Goal: Use online tool/utility: Utilize a website feature to perform a specific function

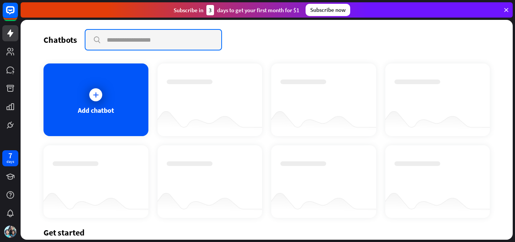
click at [135, 44] on input "text" at bounding box center [153, 40] width 136 height 20
type input "**********"
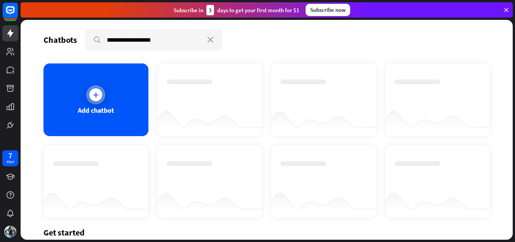
click at [97, 97] on icon at bounding box center [96, 95] width 8 height 8
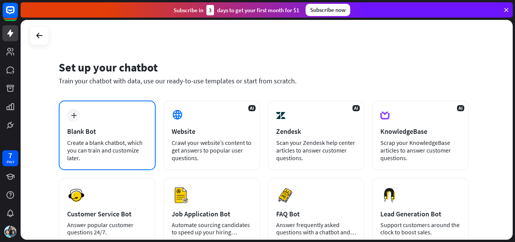
click at [84, 115] on div "plus Blank Bot Create a blank chatbot, which you can train and customize later." at bounding box center [107, 134] width 97 height 69
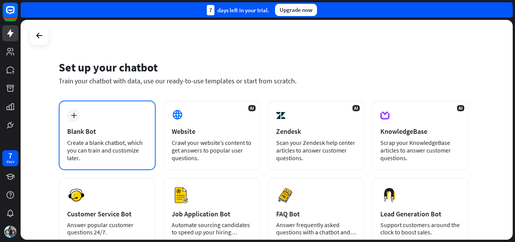
click at [84, 114] on div "plus Blank Bot Create a blank chatbot, which you can train and customize later." at bounding box center [107, 134] width 97 height 69
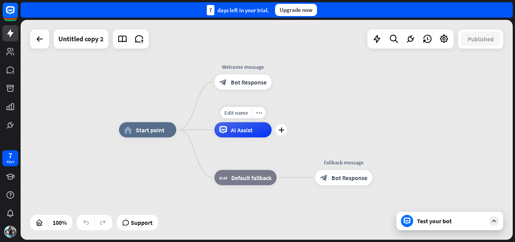
click at [233, 129] on span "AI Assist" at bounding box center [242, 130] width 22 height 8
